Goal: Information Seeking & Learning: Find specific fact

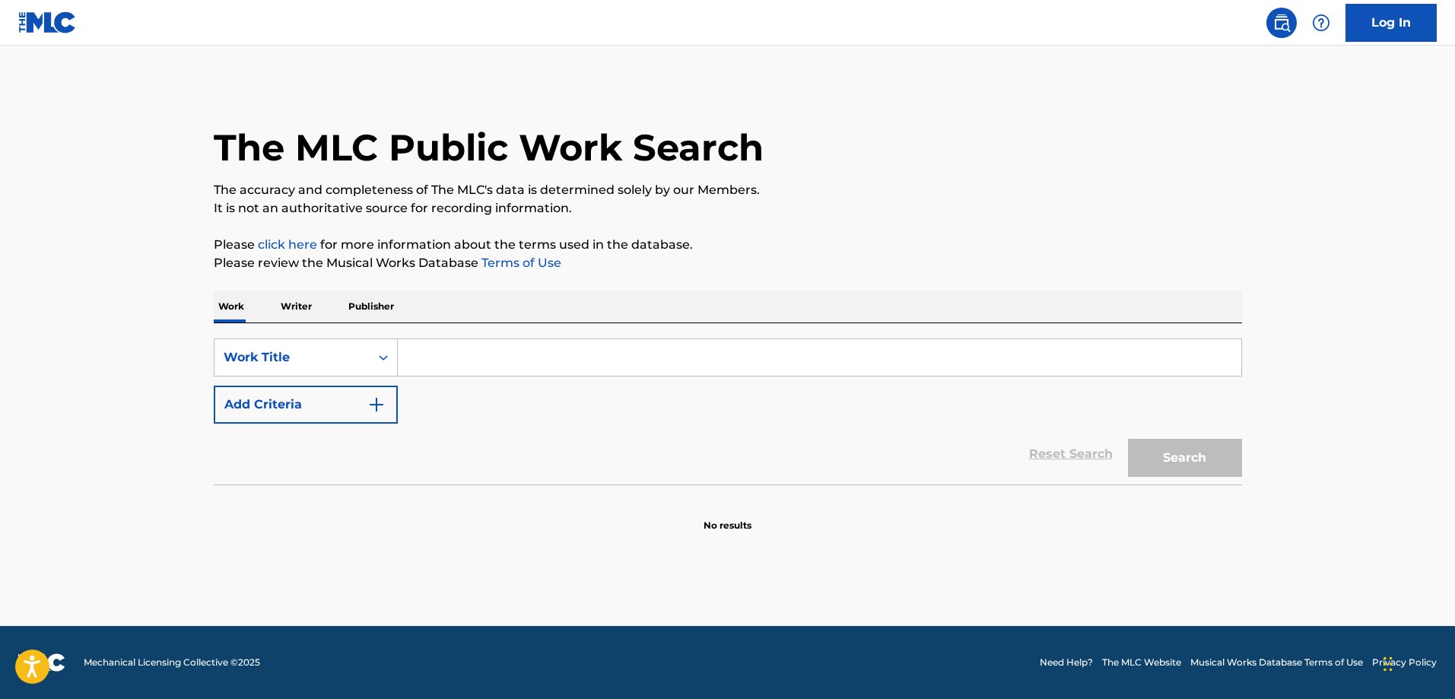
drag, startPoint x: 367, startPoint y: 300, endPoint x: 386, endPoint y: 318, distance: 25.8
click at [367, 299] on p "Publisher" at bounding box center [371, 307] width 55 height 32
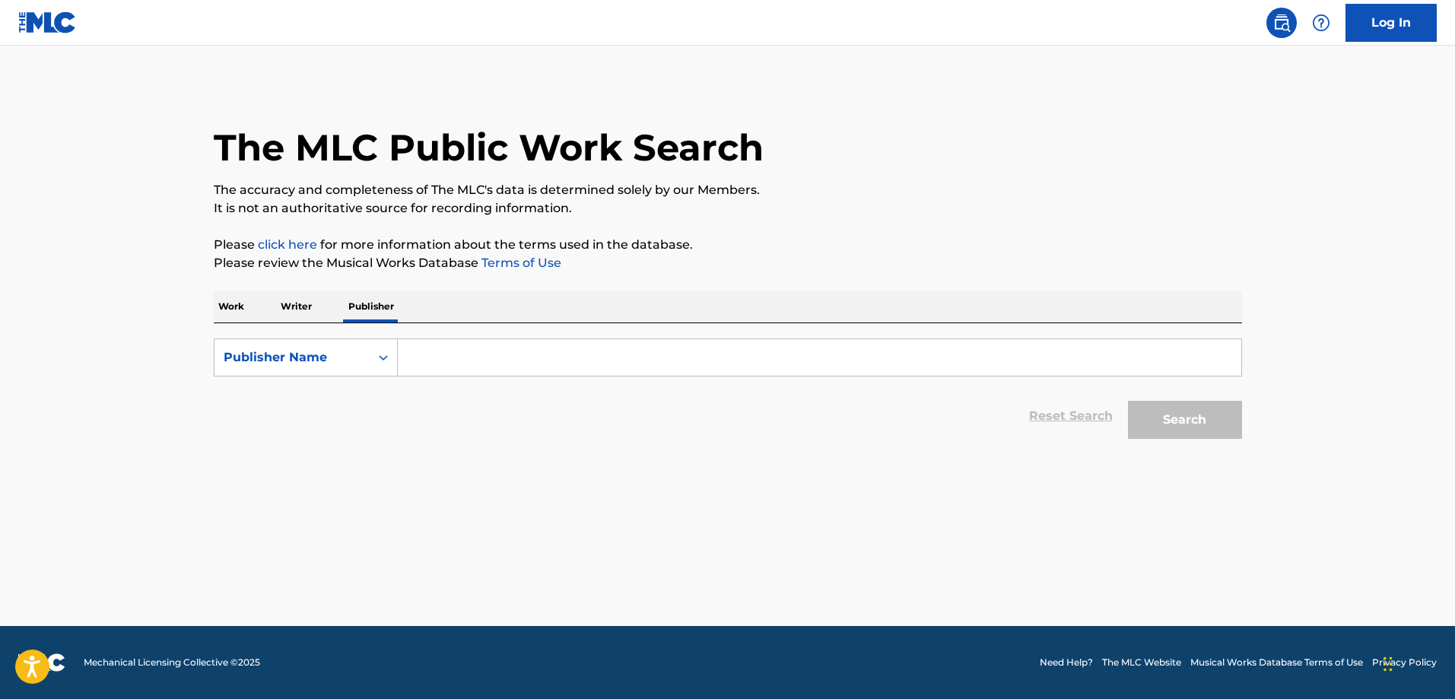
drag, startPoint x: 493, startPoint y: 366, endPoint x: 469, endPoint y: 365, distance: 23.6
click at [492, 366] on input "Search Form" at bounding box center [820, 357] width 844 height 37
click at [316, 367] on div "Publisher Name" at bounding box center [291, 357] width 155 height 29
click at [321, 411] on div "Publisher IPI" at bounding box center [305, 396] width 183 height 38
click at [467, 345] on input "Search Form" at bounding box center [820, 357] width 844 height 37
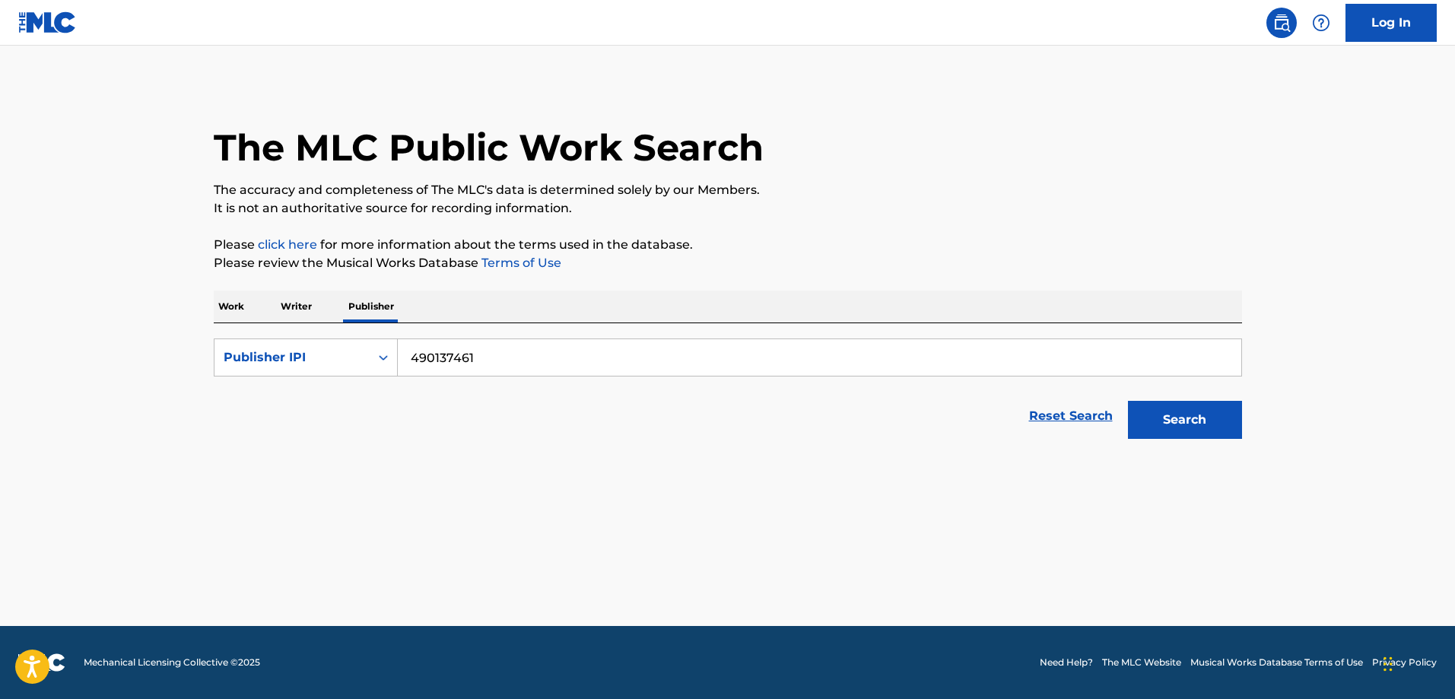
type input "490137461"
click at [1128, 401] on button "Search" at bounding box center [1185, 420] width 114 height 38
click at [532, 371] on input "490137461" at bounding box center [820, 357] width 844 height 37
click at [236, 307] on p "Work" at bounding box center [231, 307] width 35 height 32
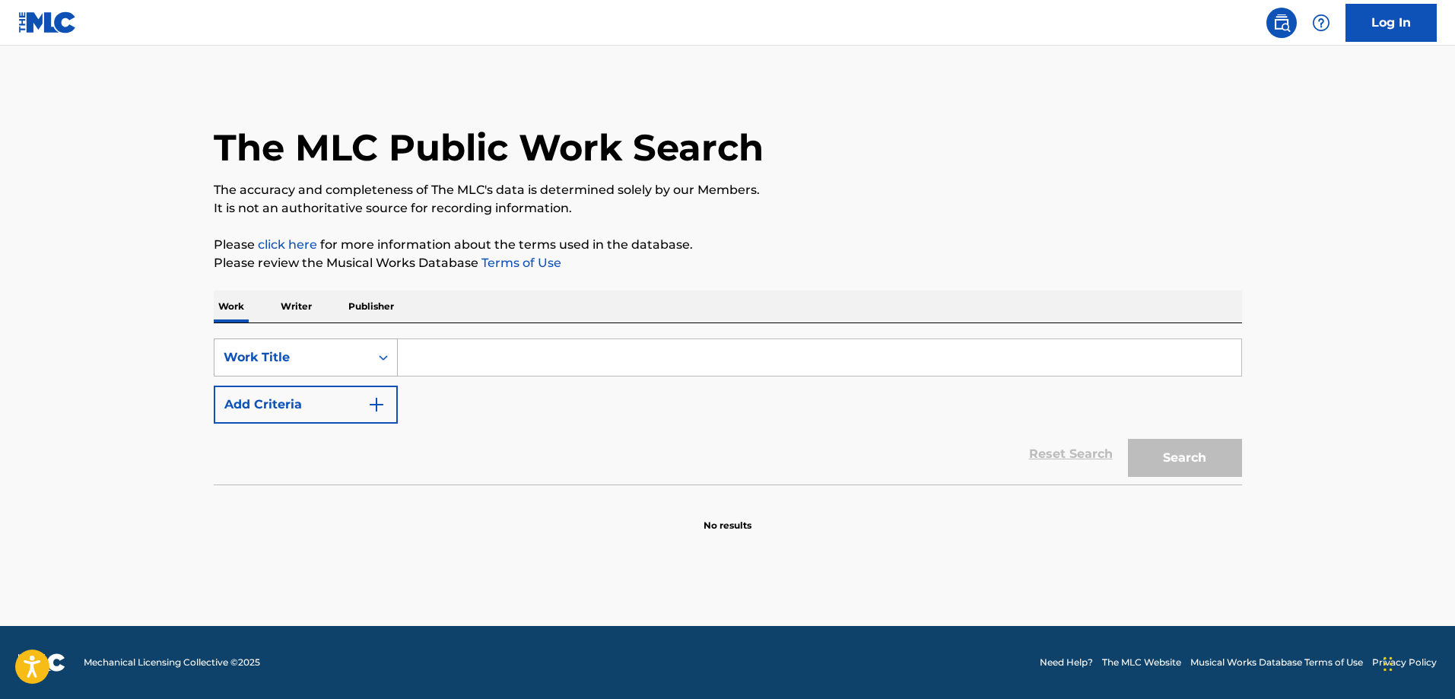
drag, startPoint x: 467, startPoint y: 357, endPoint x: 370, endPoint y: 361, distance: 97.4
click at [466, 357] on input "Search Form" at bounding box center [820, 357] width 844 height 37
paste input "Brain Boil"
type input "Brain Boil"
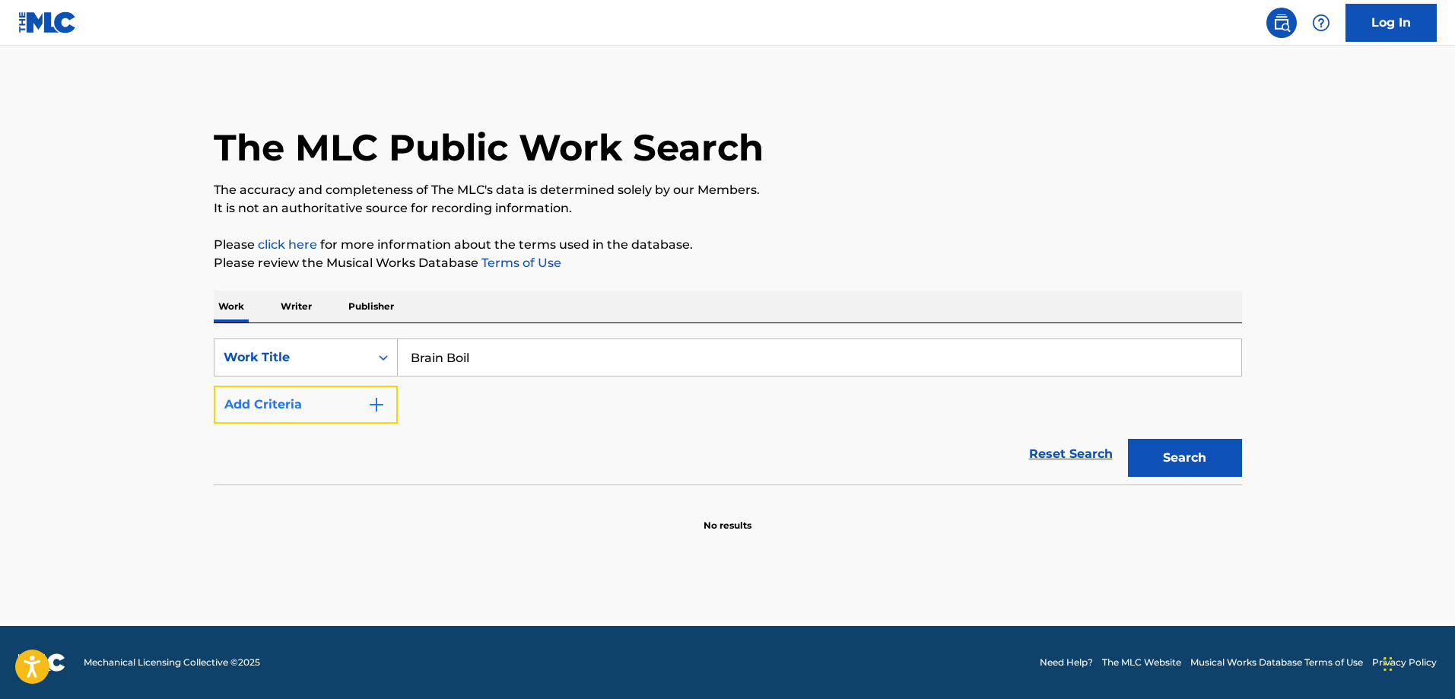
click at [336, 398] on button "Add Criteria" at bounding box center [306, 405] width 184 height 38
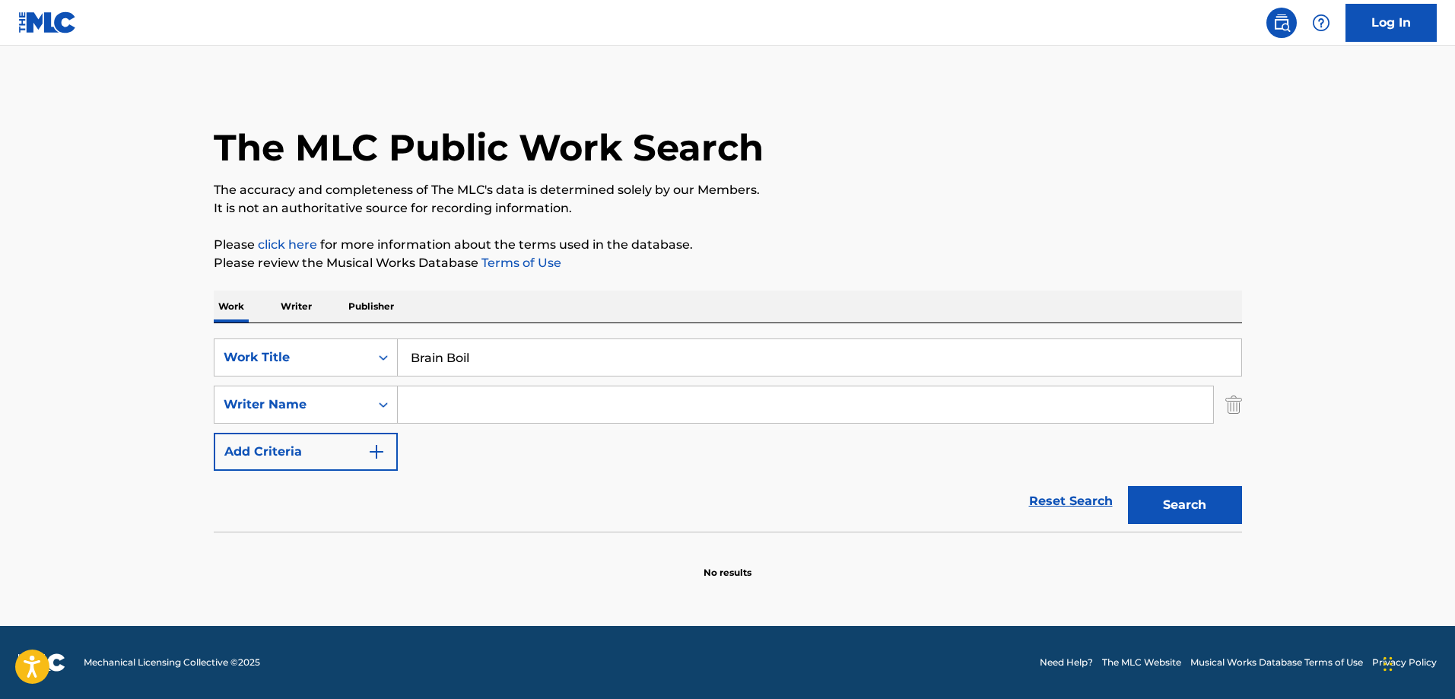
click at [571, 404] on input "Search Form" at bounding box center [805, 404] width 815 height 37
paste input "Pantke"
type input "Pantke"
click at [1207, 514] on button "Search" at bounding box center [1185, 505] width 114 height 38
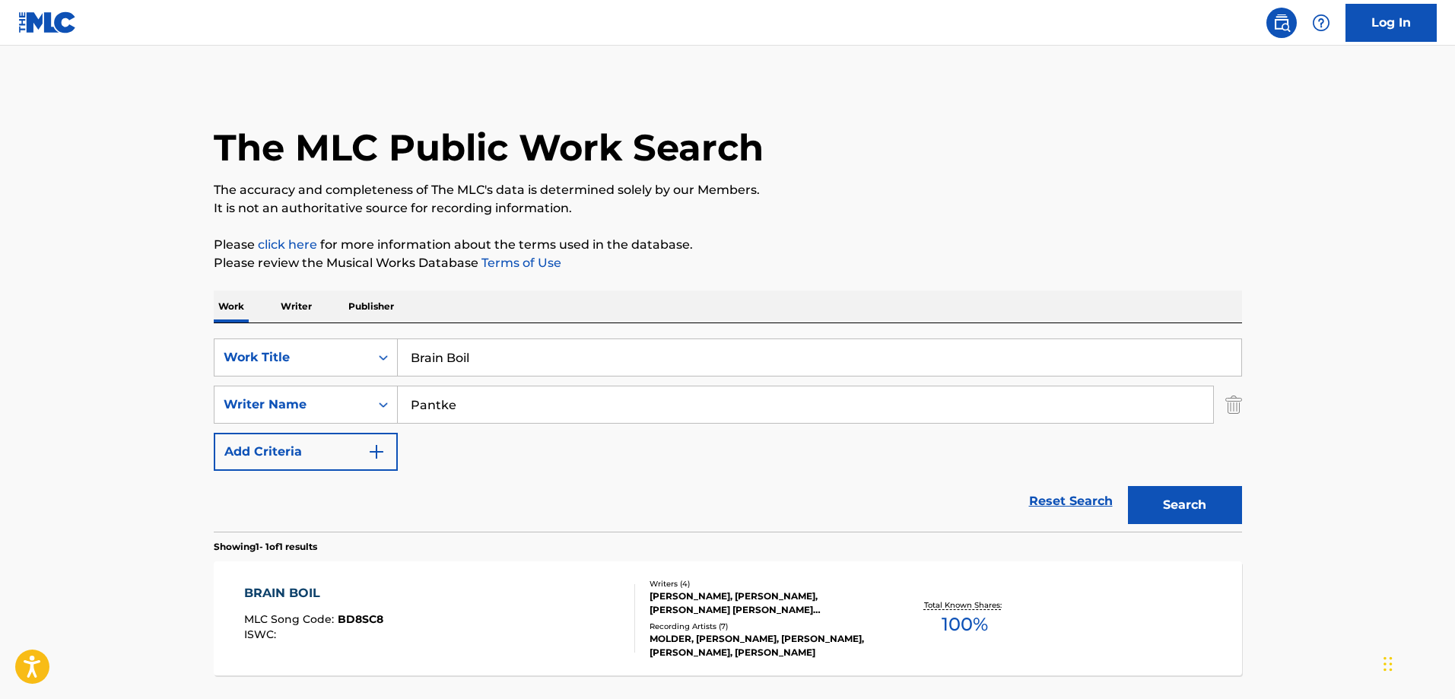
click at [405, 645] on div "BRAIN BOIL MLC Song Code : BD8SC8 ISWC :" at bounding box center [439, 618] width 391 height 68
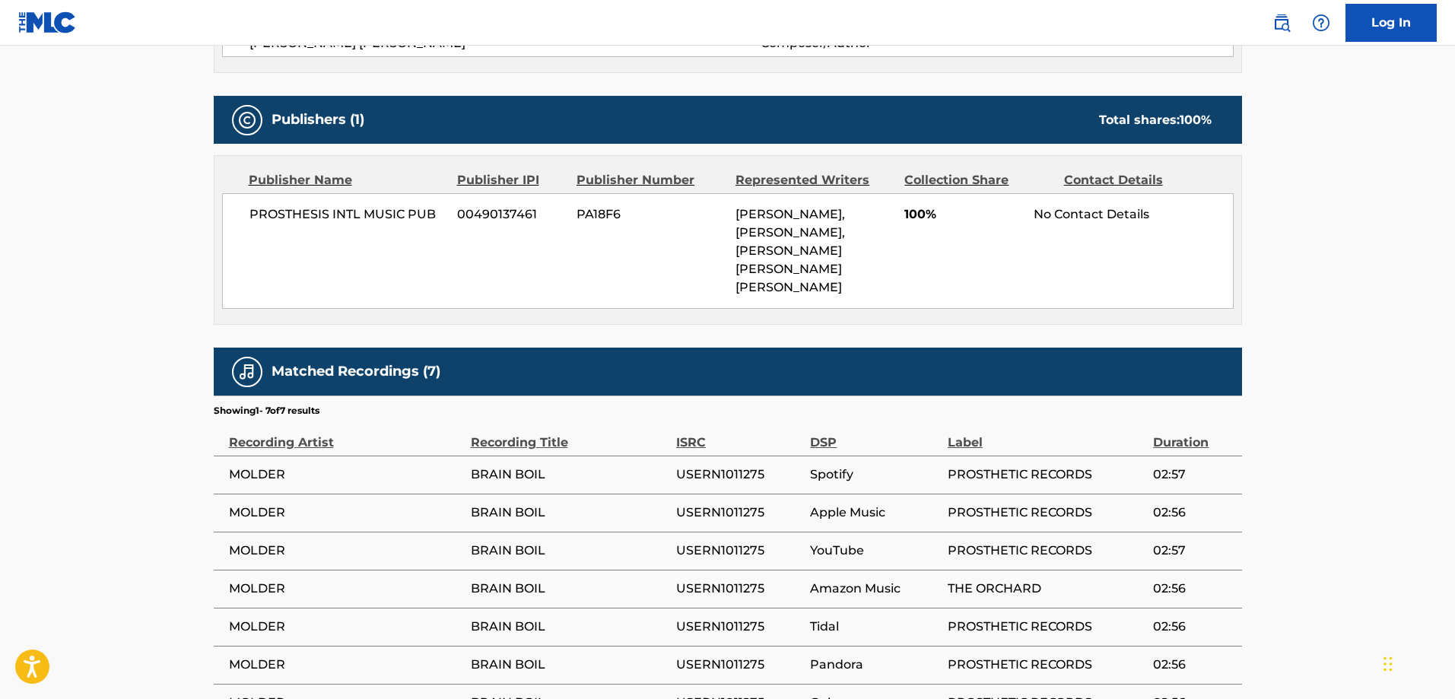
scroll to position [789, 0]
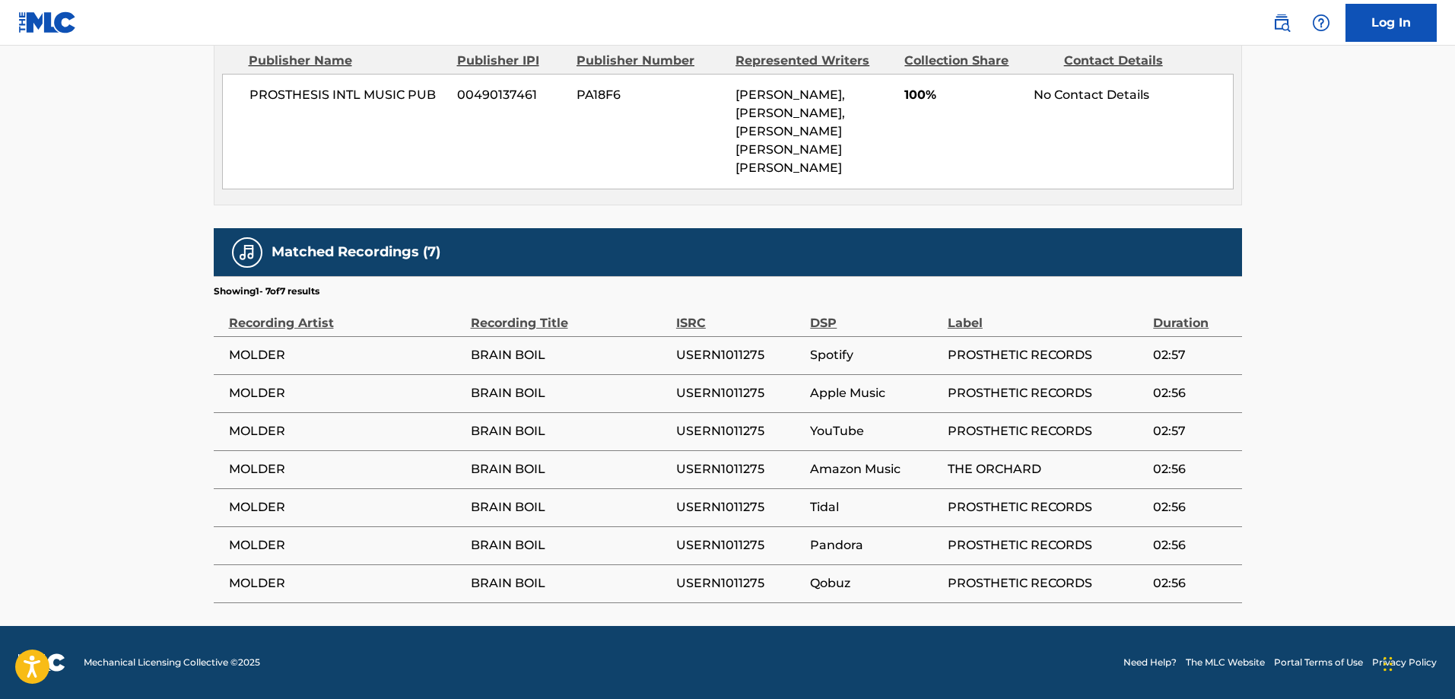
click at [258, 439] on span "MOLDER" at bounding box center [346, 431] width 234 height 18
copy span "MOLDER"
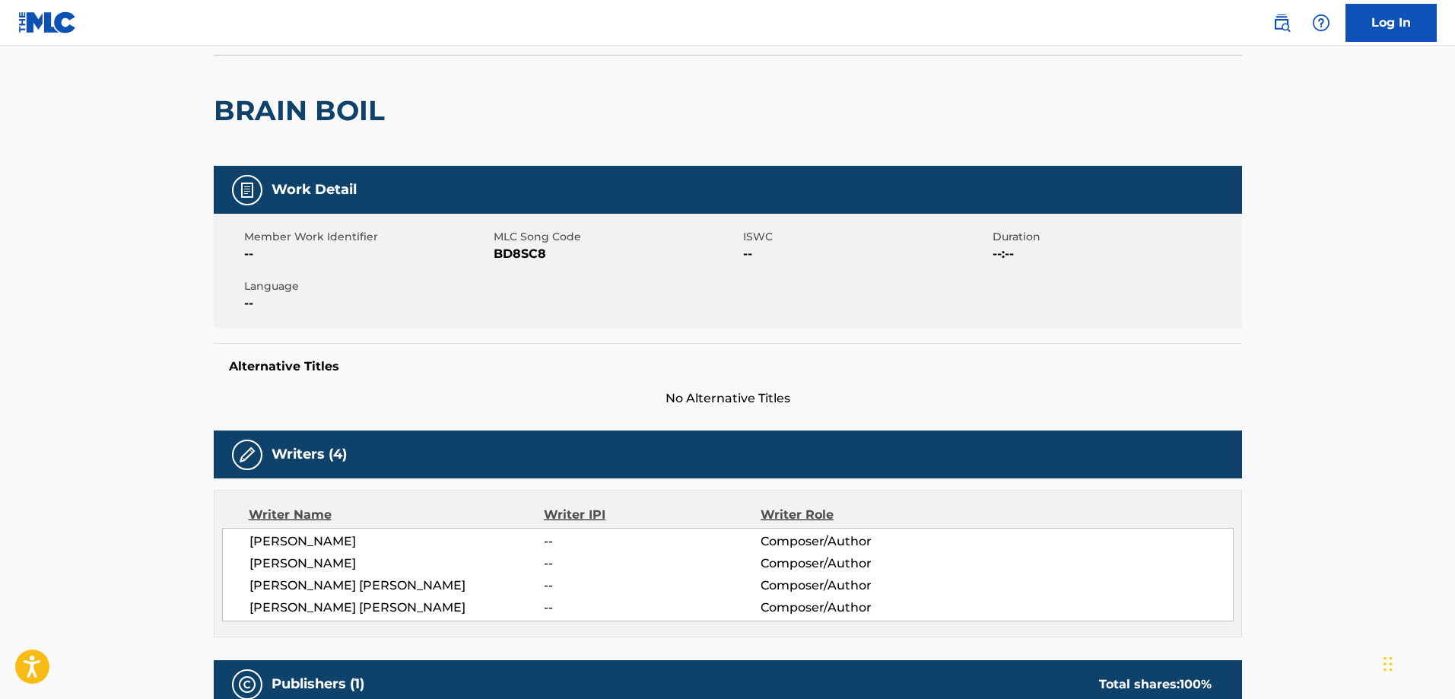
scroll to position [28, 0]
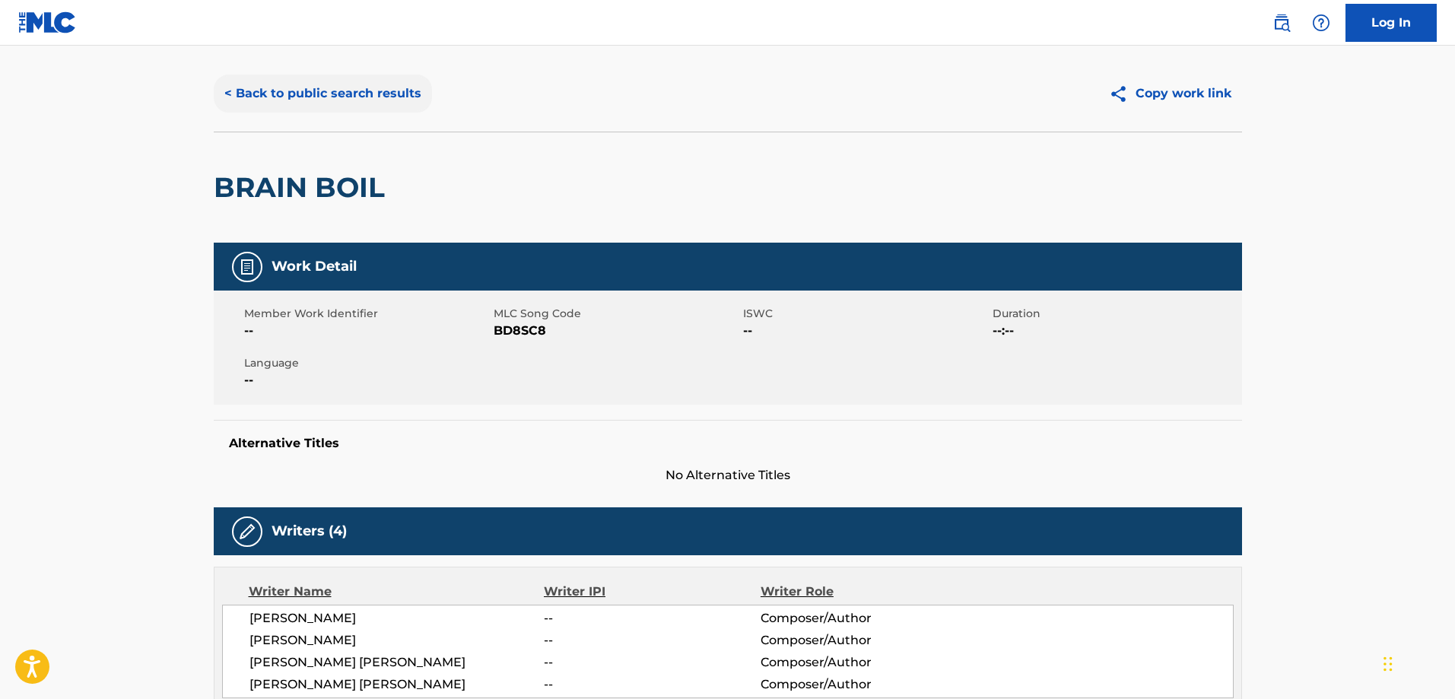
click at [318, 93] on button "< Back to public search results" at bounding box center [323, 94] width 218 height 38
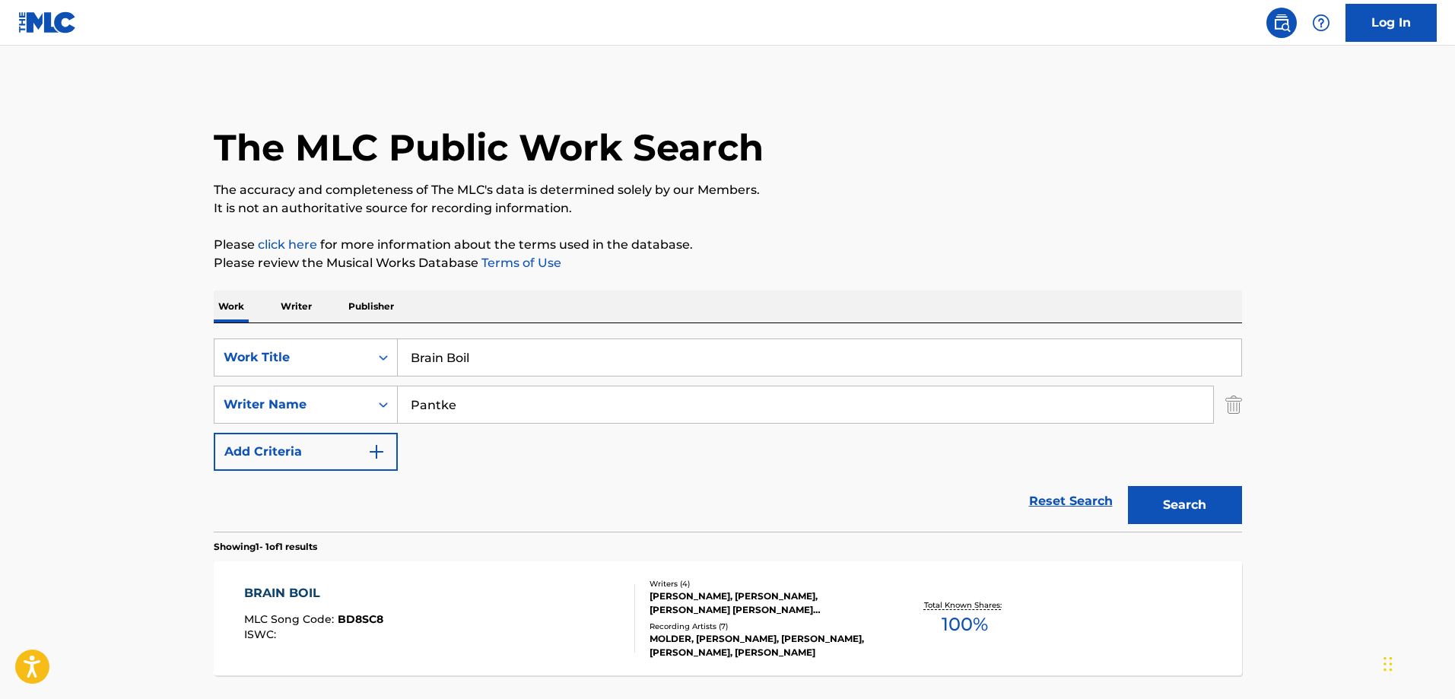
click at [535, 355] on input "Brain Boil" at bounding box center [820, 357] width 844 height 37
paste input "Catastrophic Reconfiguration"
type input "Catastrophic Reconfiguration"
click at [1128, 486] on button "Search" at bounding box center [1185, 505] width 114 height 38
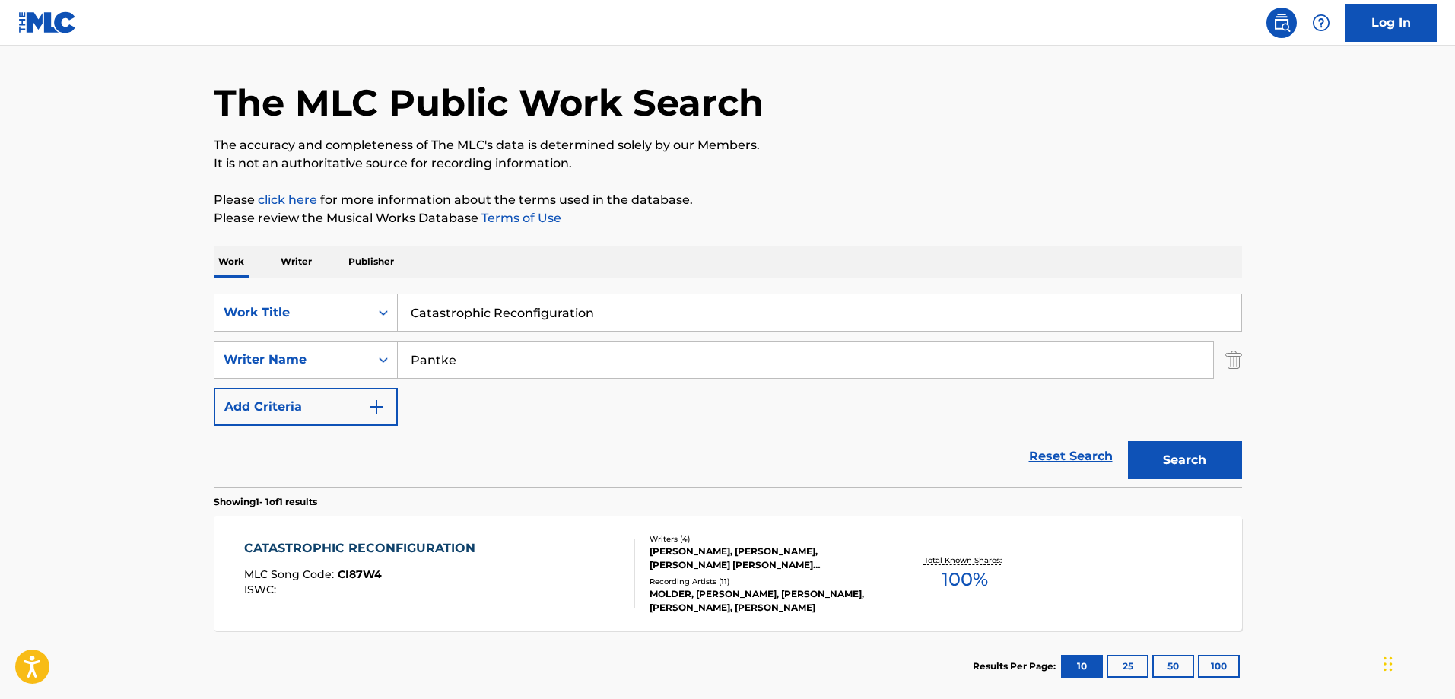
scroll to position [87, 0]
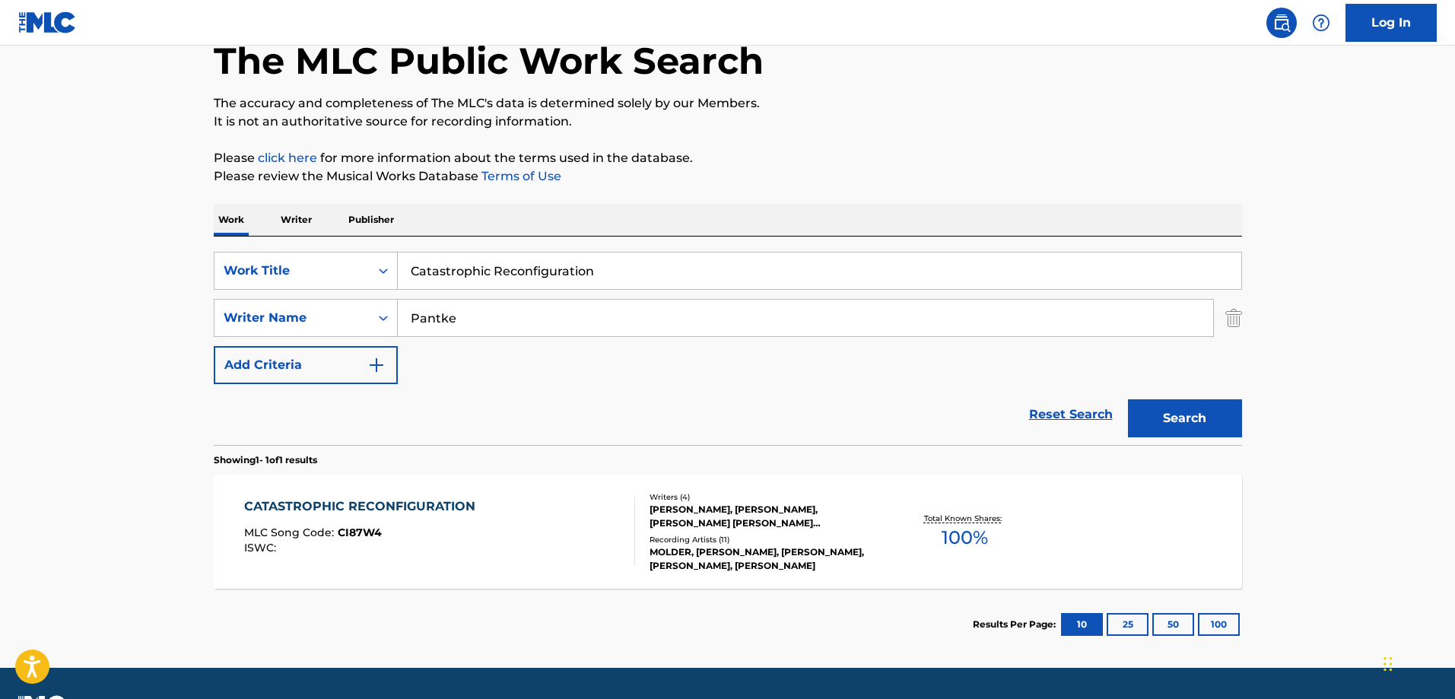
click at [409, 519] on div "CATASTROPHIC RECONFIGURATION MLC Song Code : CI87W4 ISWC :" at bounding box center [363, 531] width 239 height 68
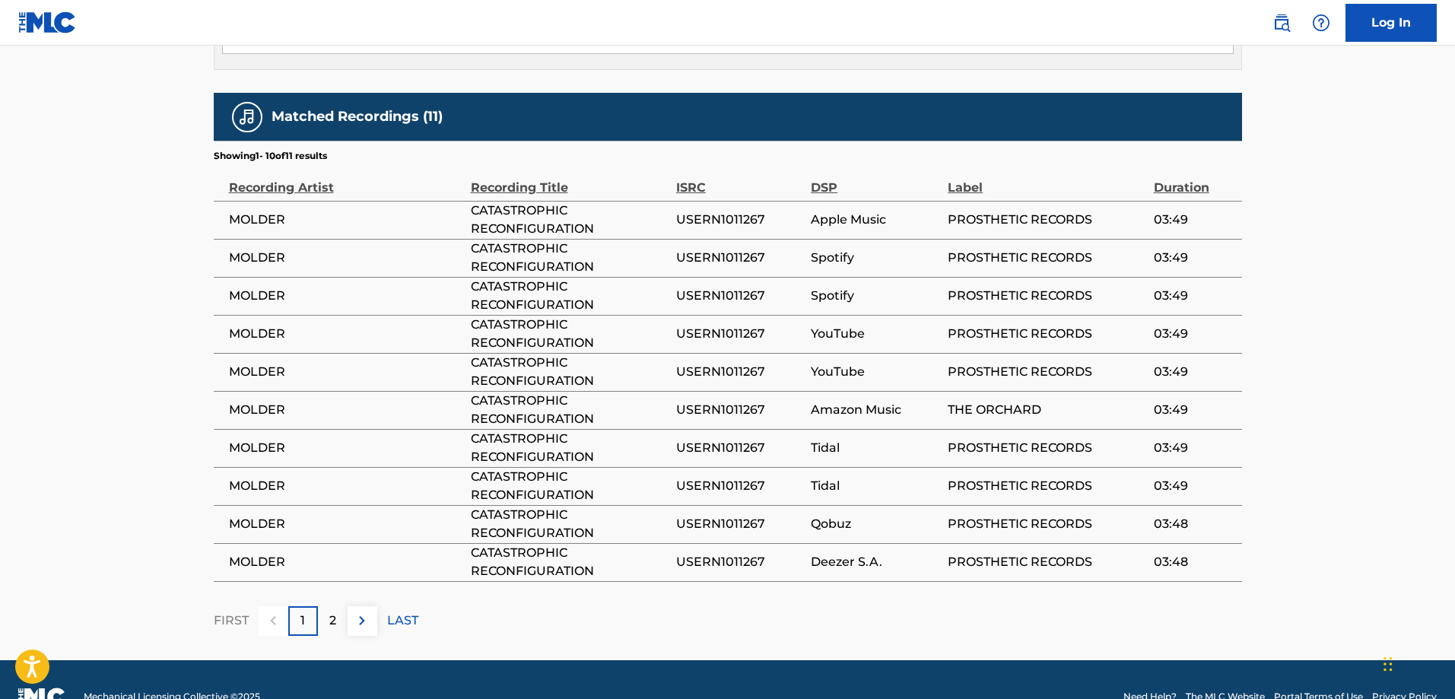
scroll to position [958, 0]
